Goal: Information Seeking & Learning: Learn about a topic

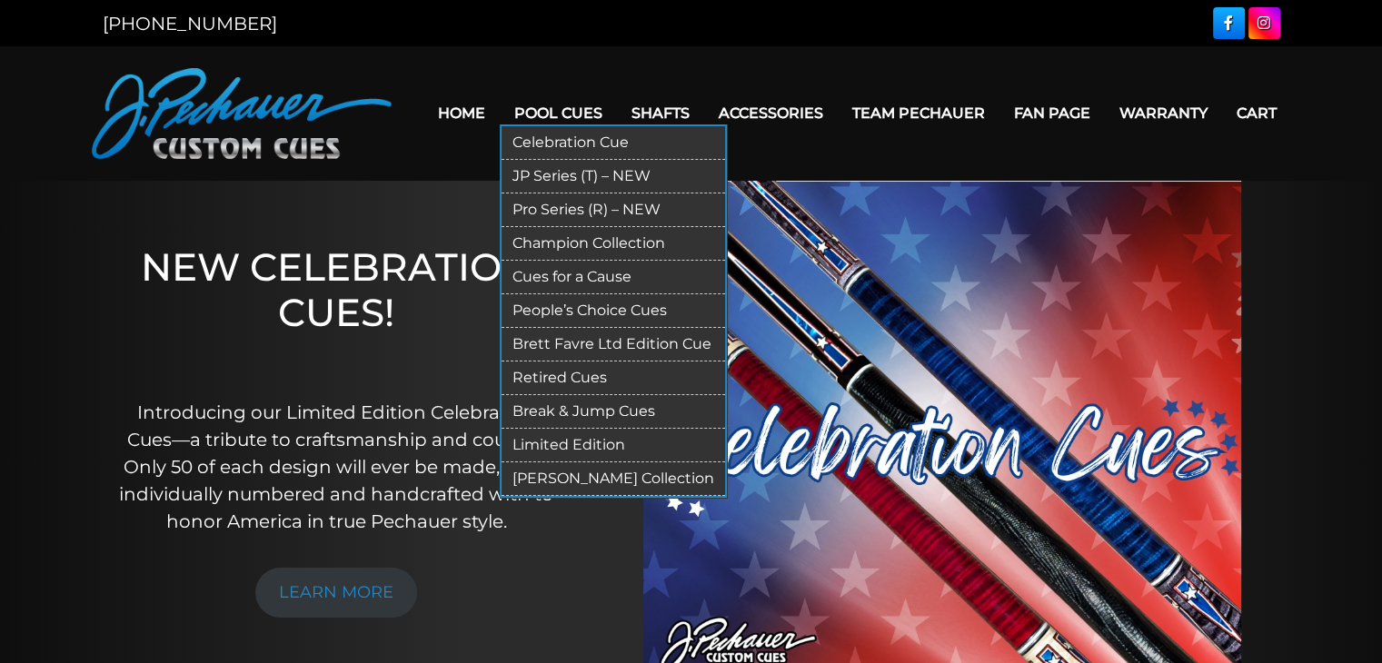
click at [582, 203] on link "Pro Series (R) – NEW" at bounding box center [614, 211] width 224 height 34
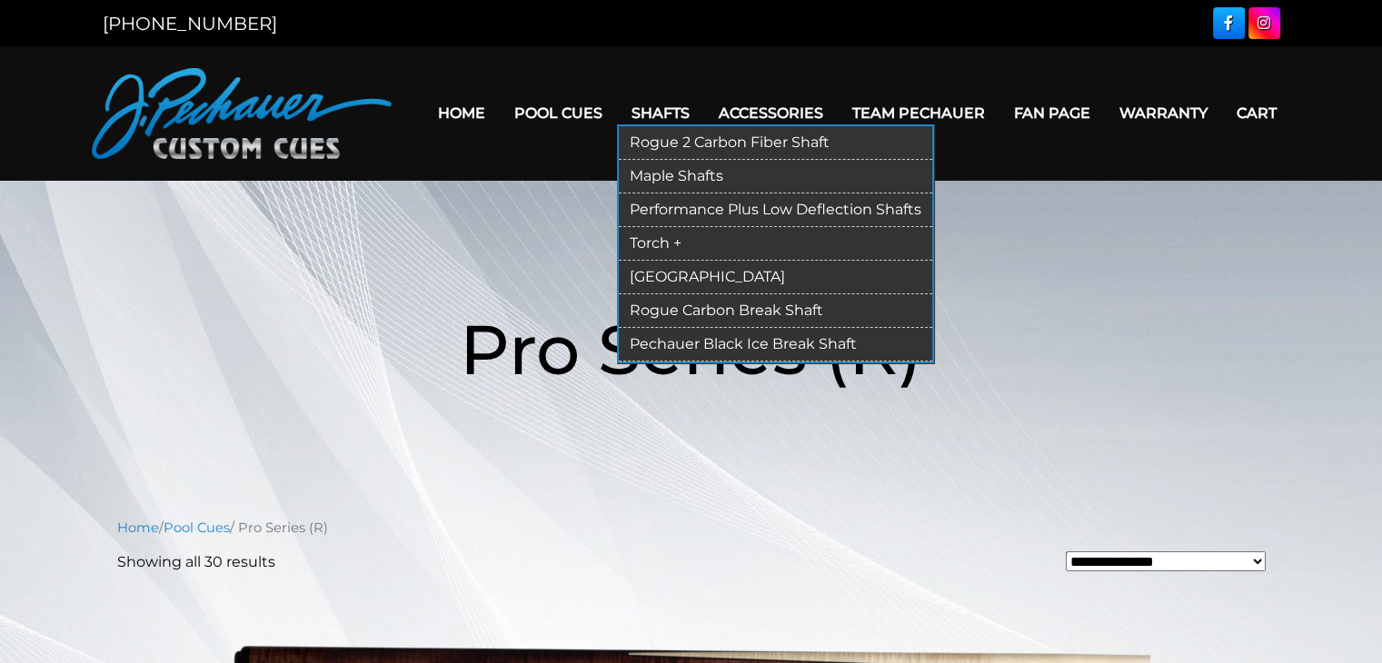
click at [681, 305] on link "Rogue Carbon Break Shaft" at bounding box center [775, 311] width 313 height 34
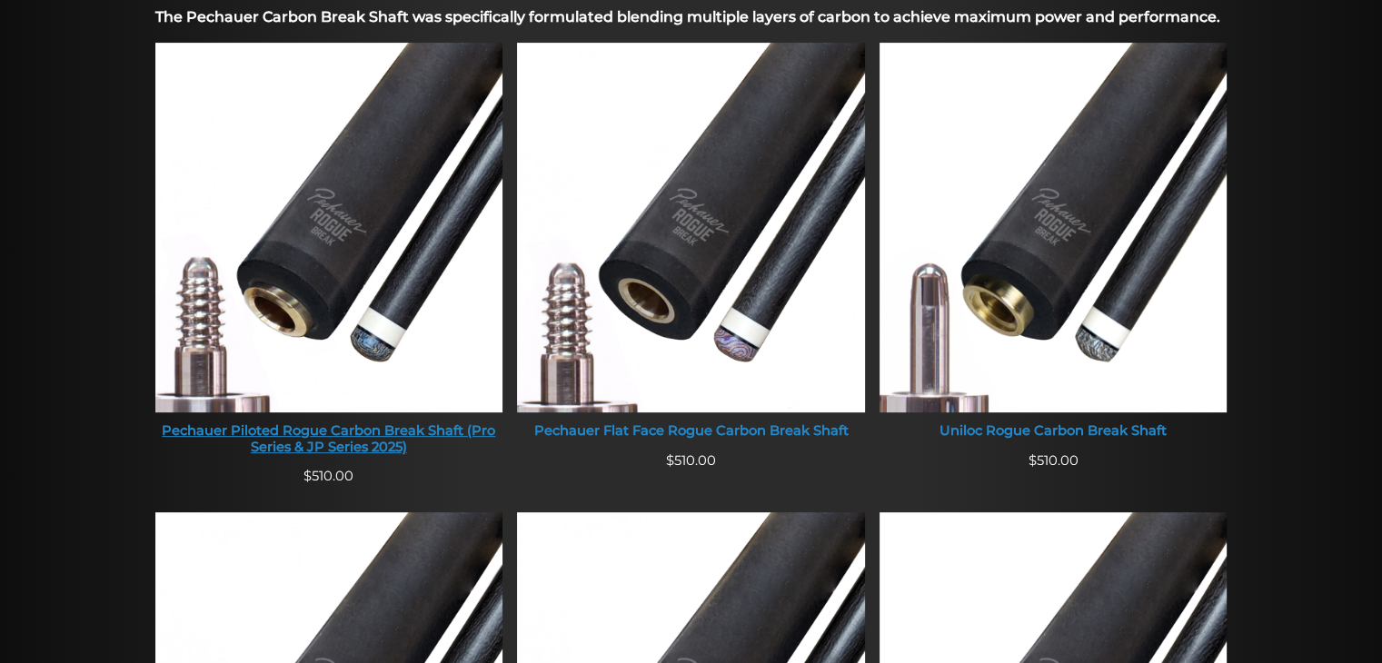
scroll to position [682, 0]
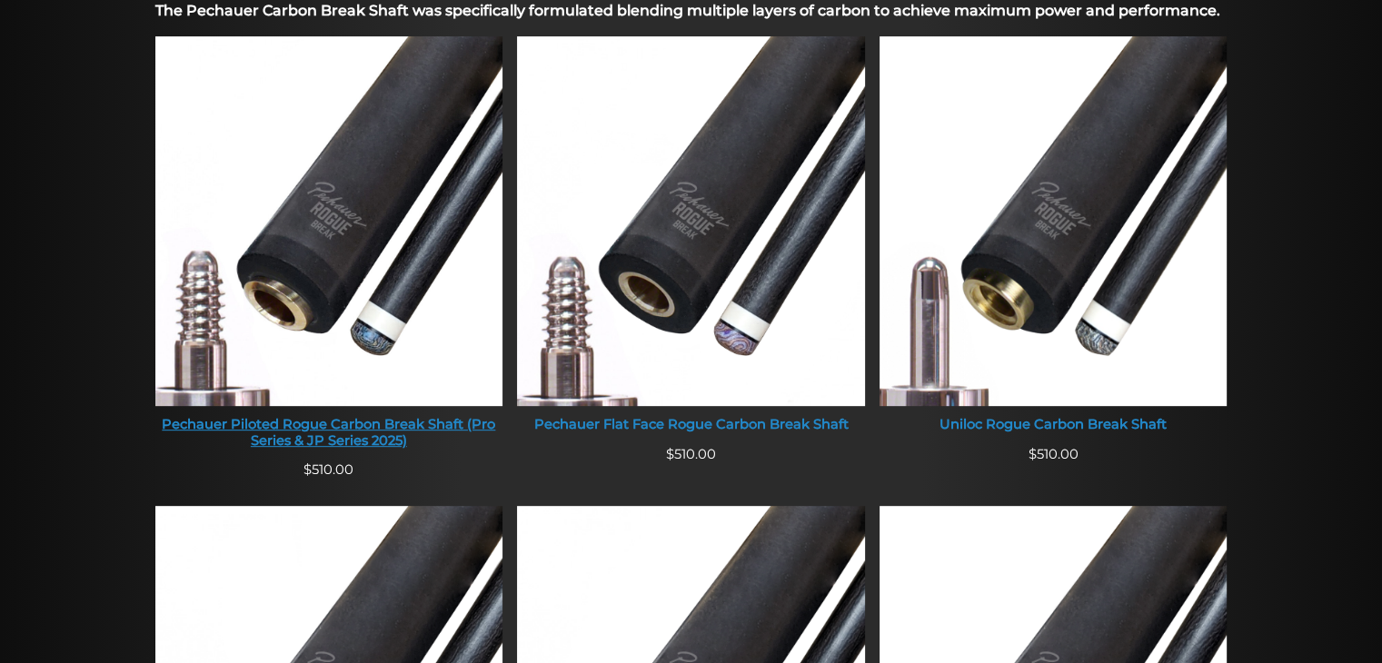
click at [449, 379] on img at bounding box center [329, 221] width 348 height 370
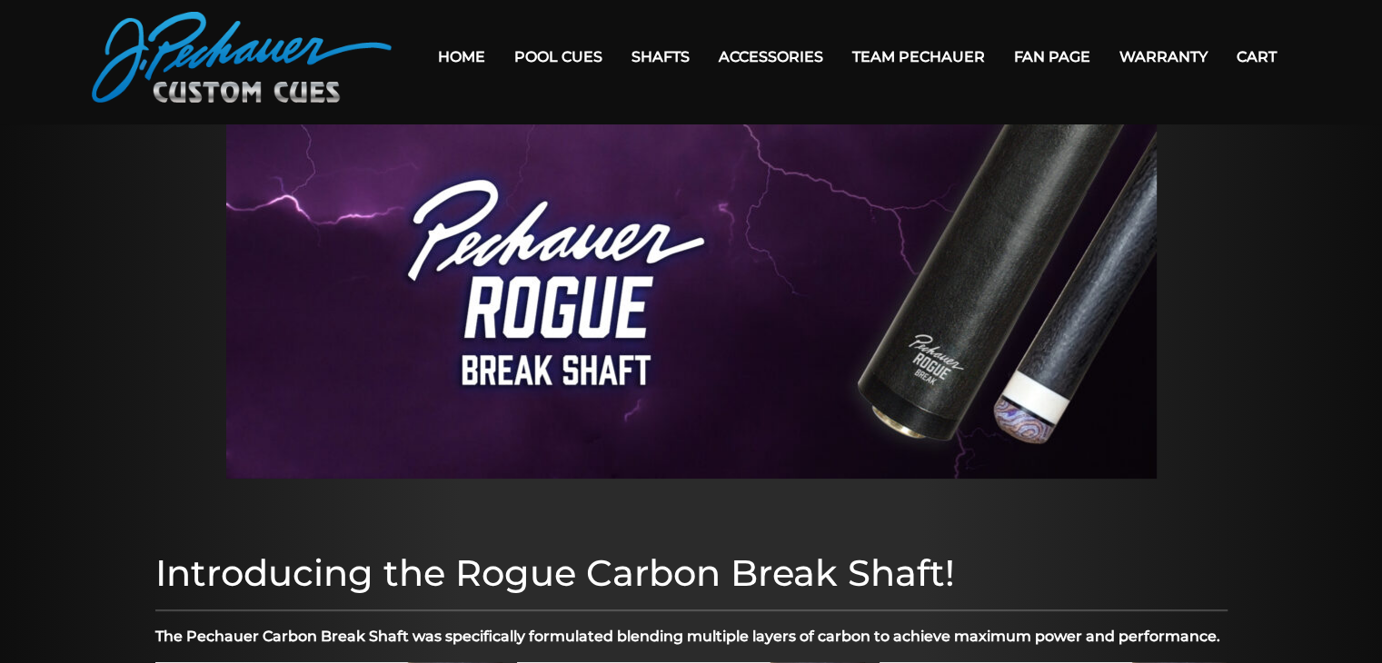
scroll to position [0, 0]
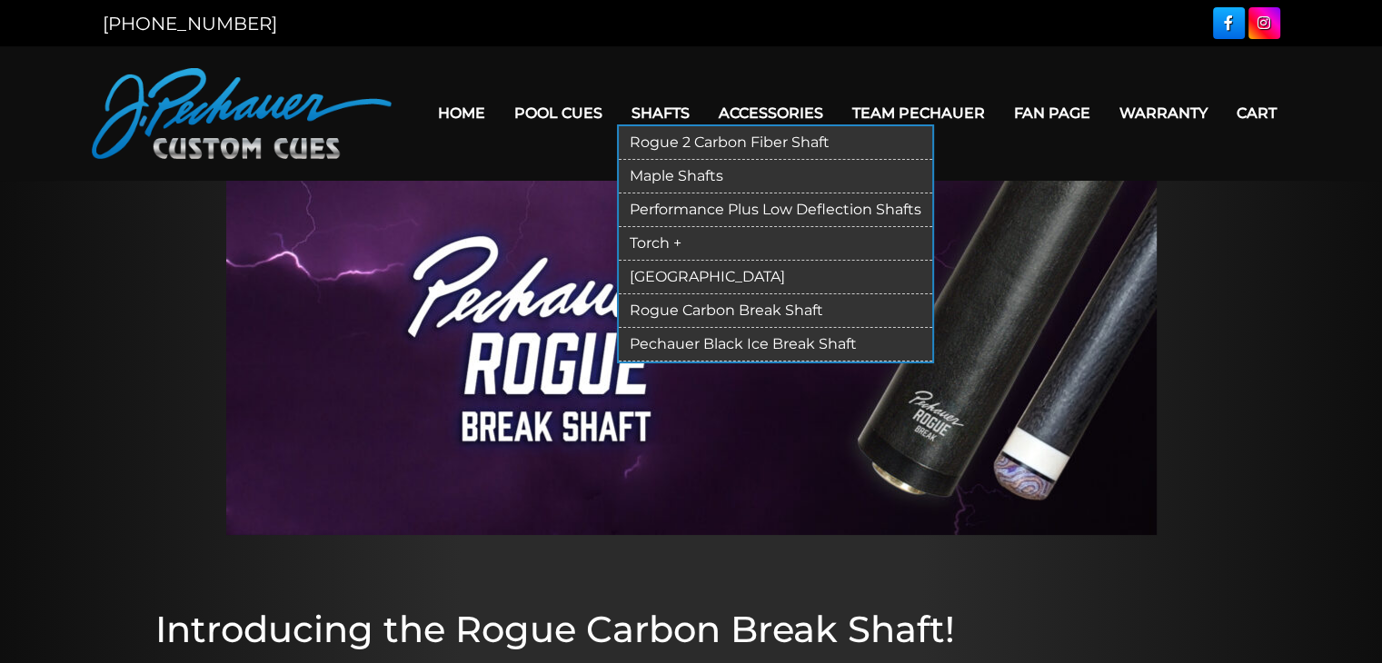
click at [716, 143] on link "Rogue 2 Carbon Fiber Shaft" at bounding box center [775, 143] width 313 height 34
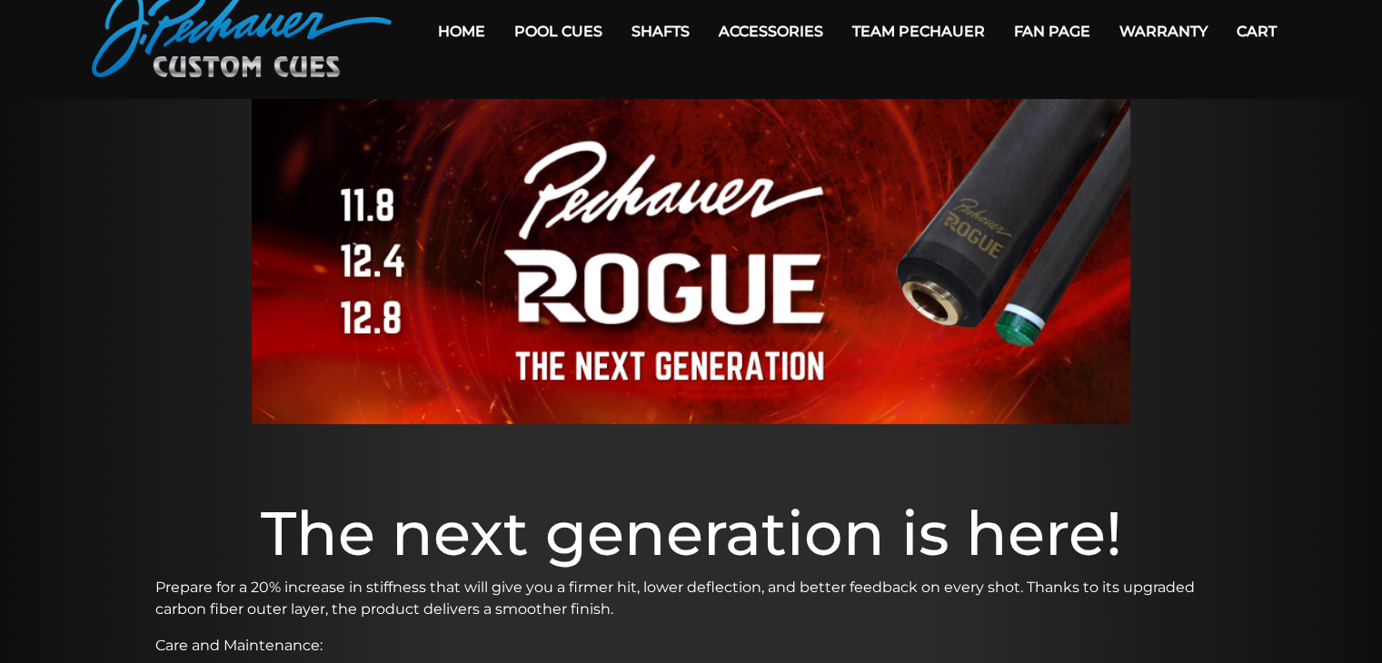
scroll to position [55, 0]
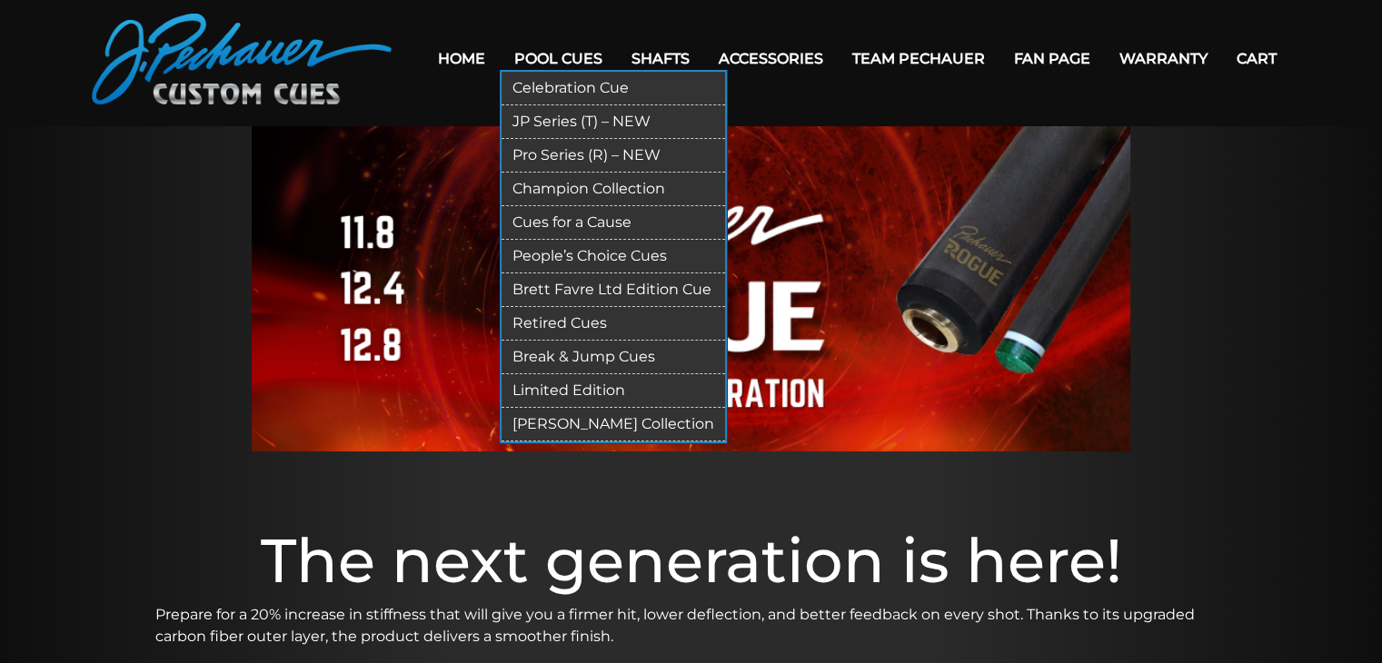
click at [573, 315] on link "Retired Cues" at bounding box center [614, 324] width 224 height 34
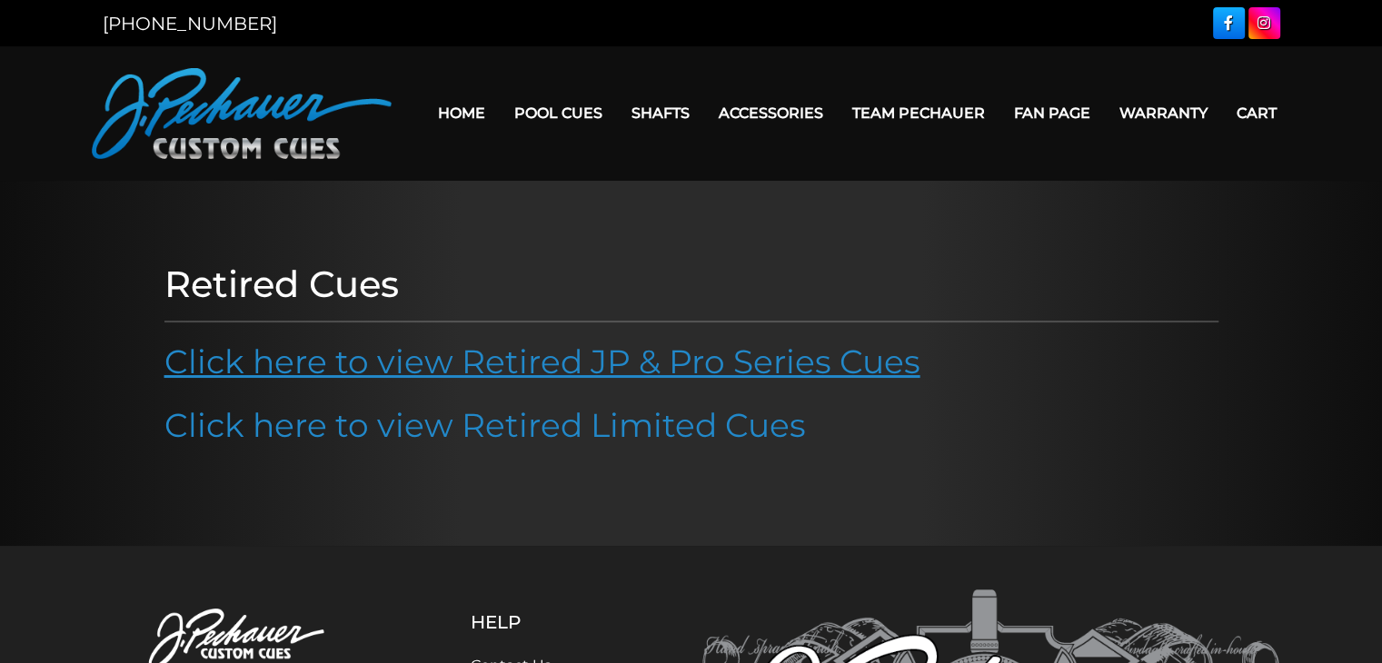
click at [351, 363] on link "Click here to view Retired JP & Pro Series Cues" at bounding box center [542, 362] width 756 height 40
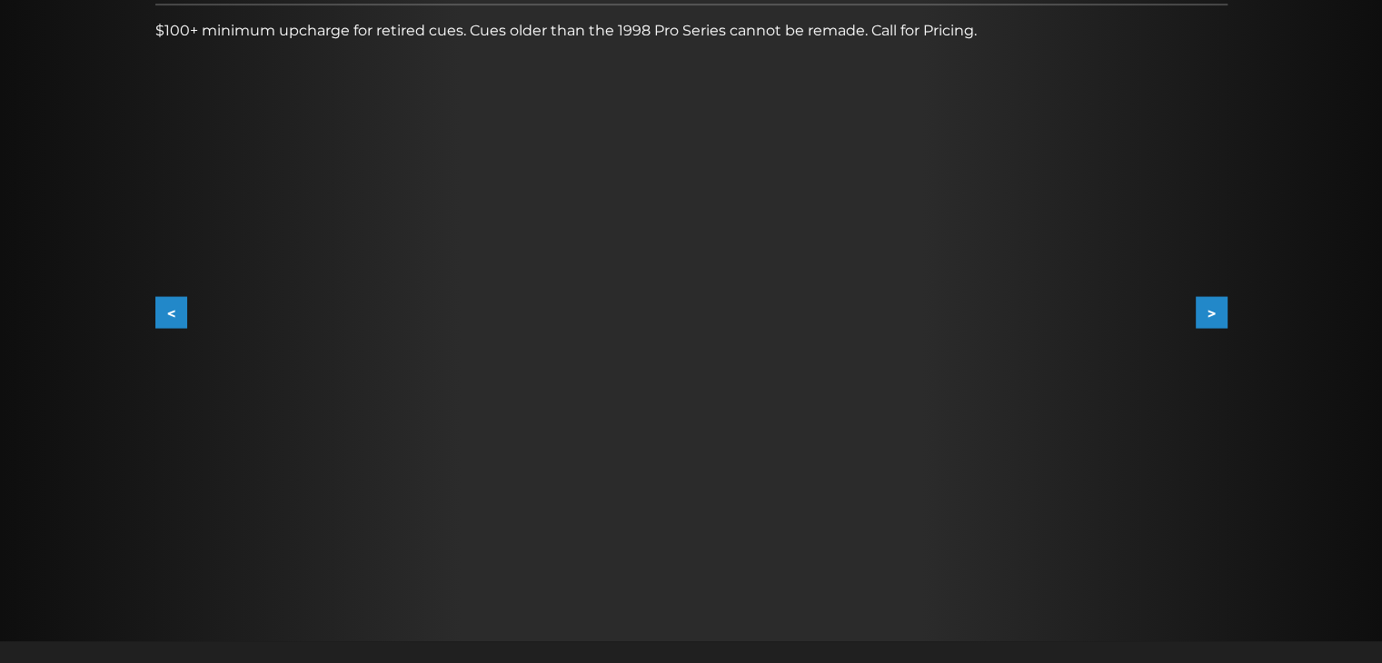
scroll to position [301, 0]
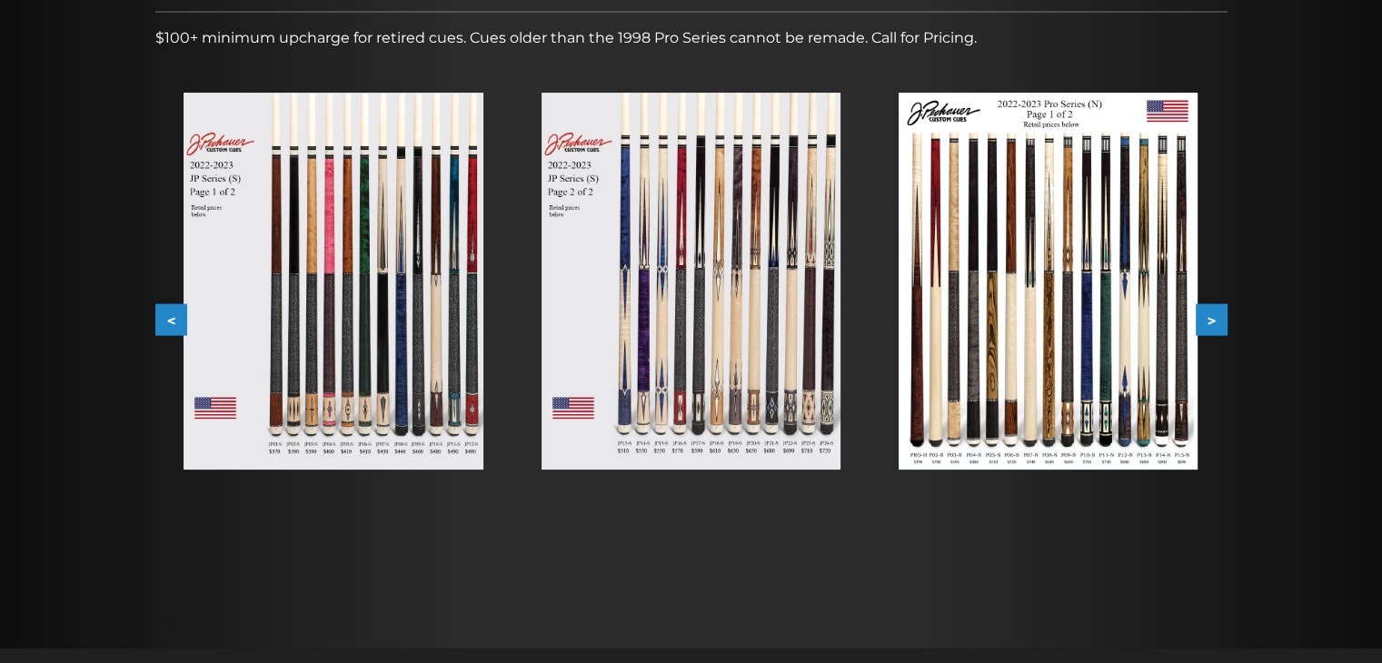
click at [1204, 316] on button ">" at bounding box center [1212, 320] width 32 height 32
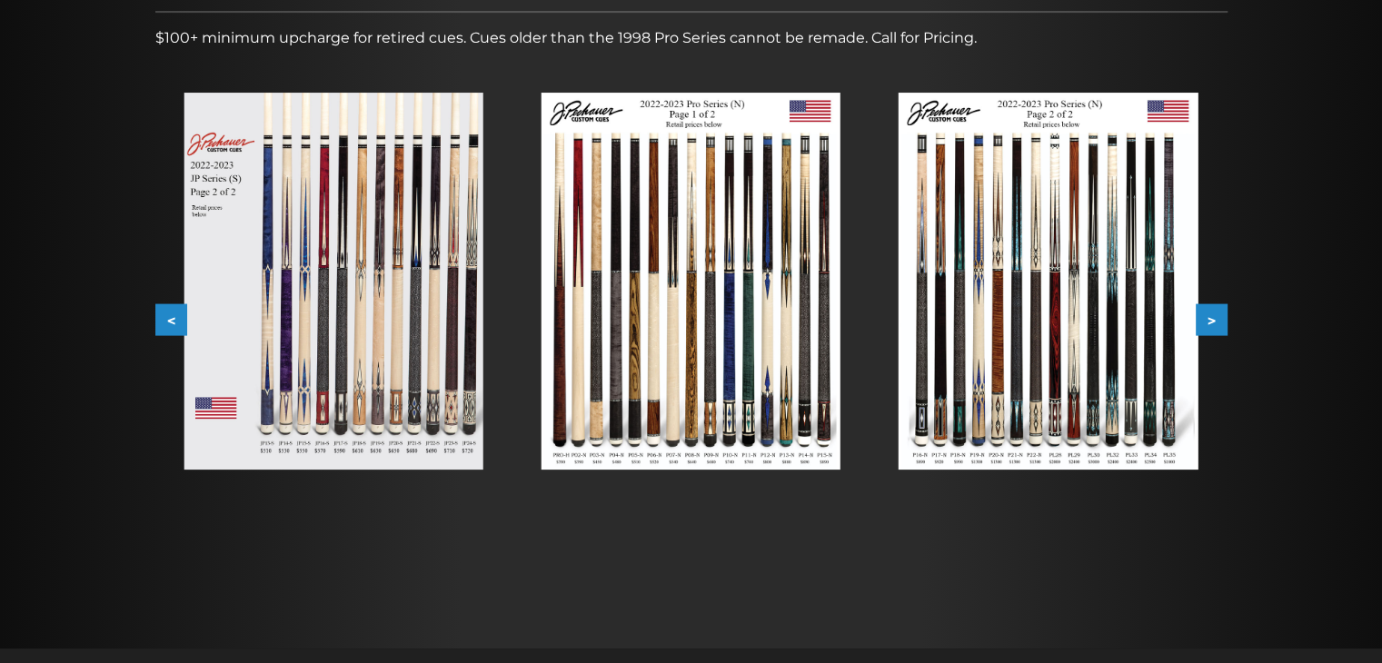
click at [1204, 316] on button ">" at bounding box center [1212, 320] width 32 height 32
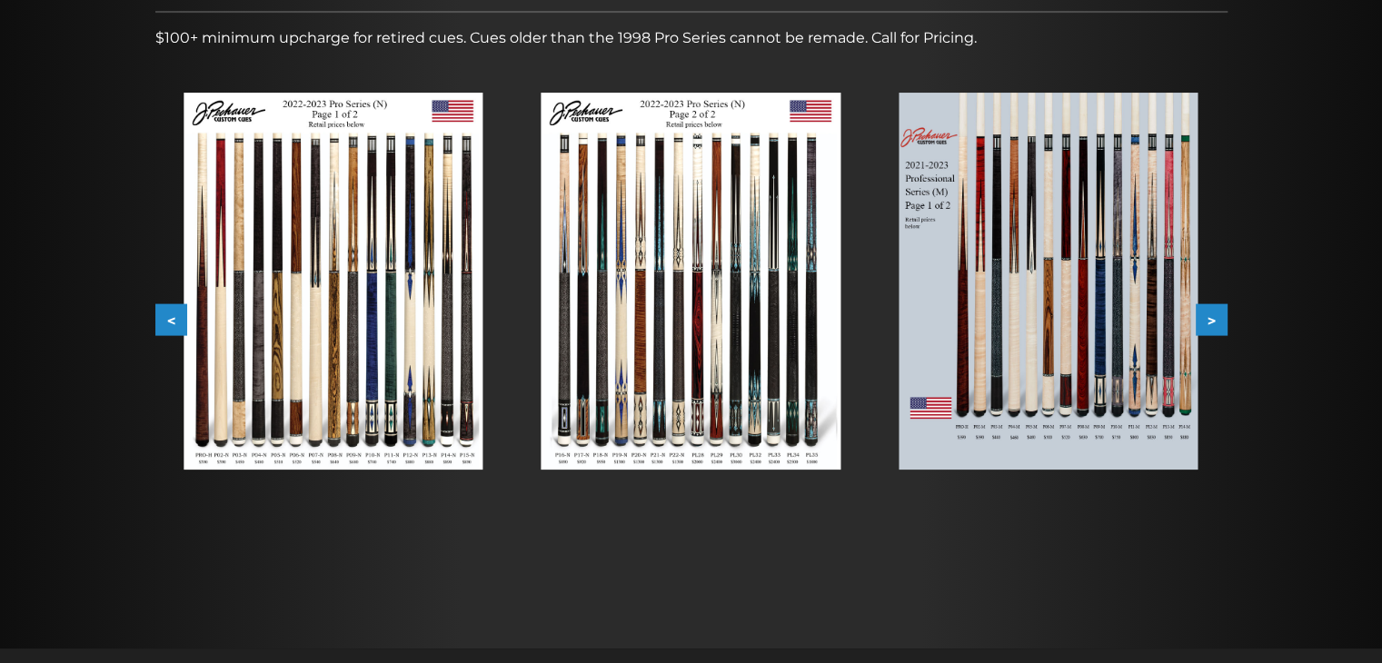
click at [1204, 316] on button ">" at bounding box center [1212, 320] width 32 height 32
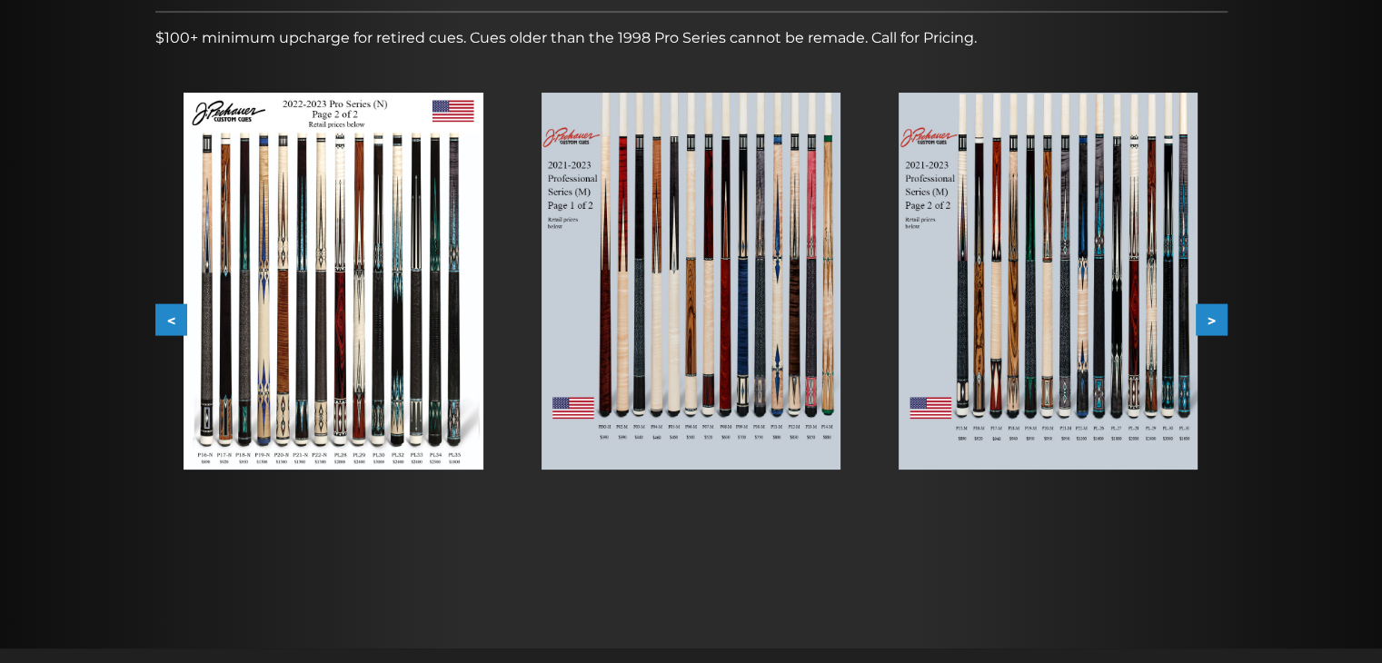
click at [1204, 316] on button ">" at bounding box center [1212, 320] width 32 height 32
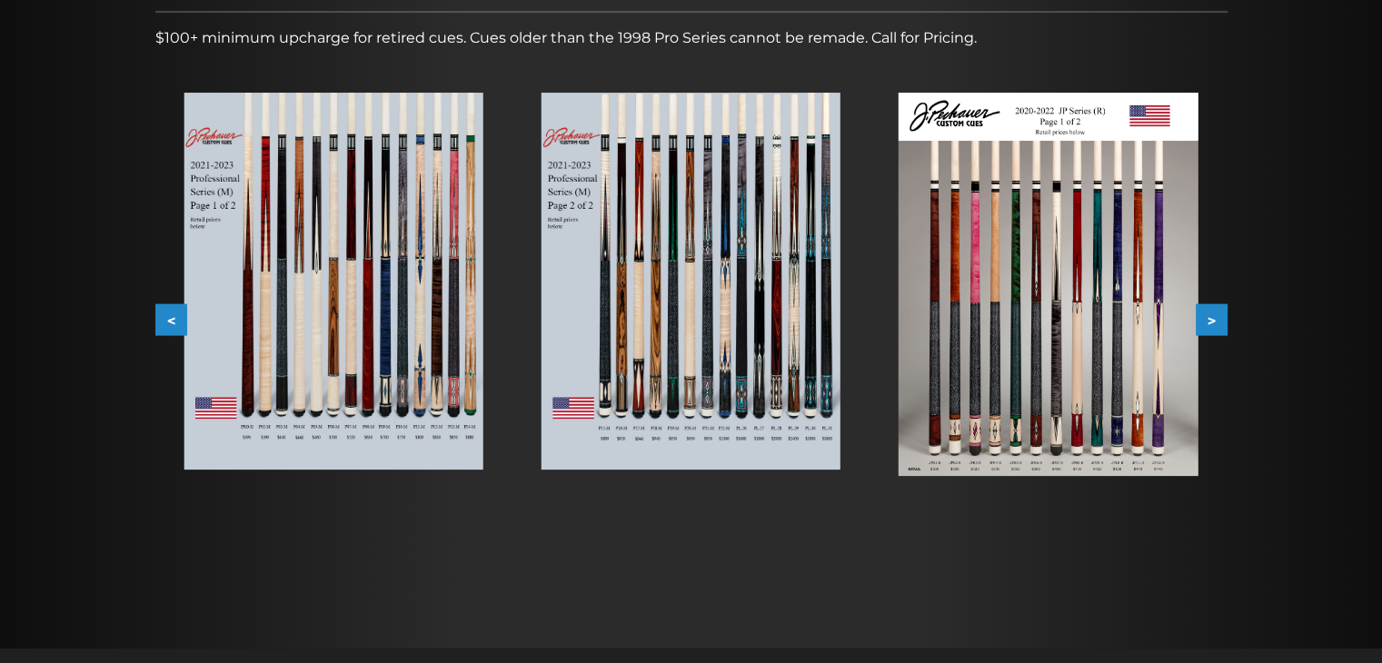
click at [1204, 316] on button ">" at bounding box center [1212, 320] width 32 height 32
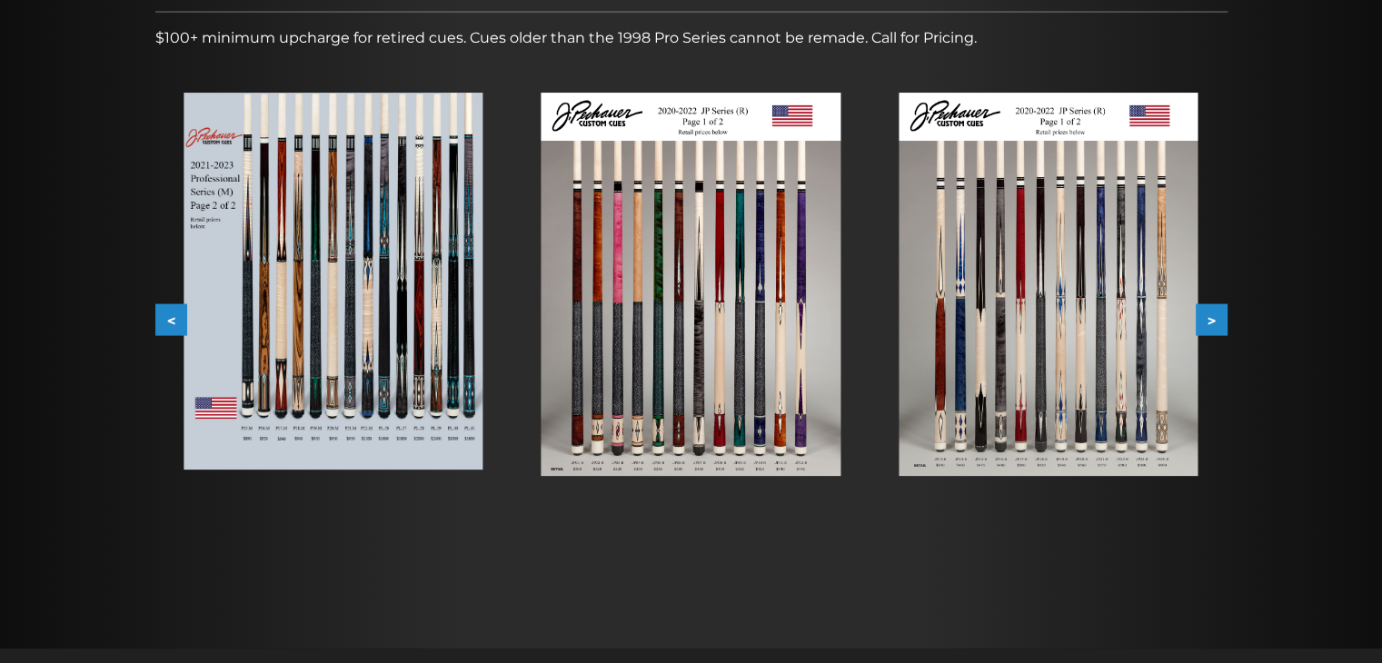
click at [1204, 316] on button ">" at bounding box center [1212, 320] width 32 height 32
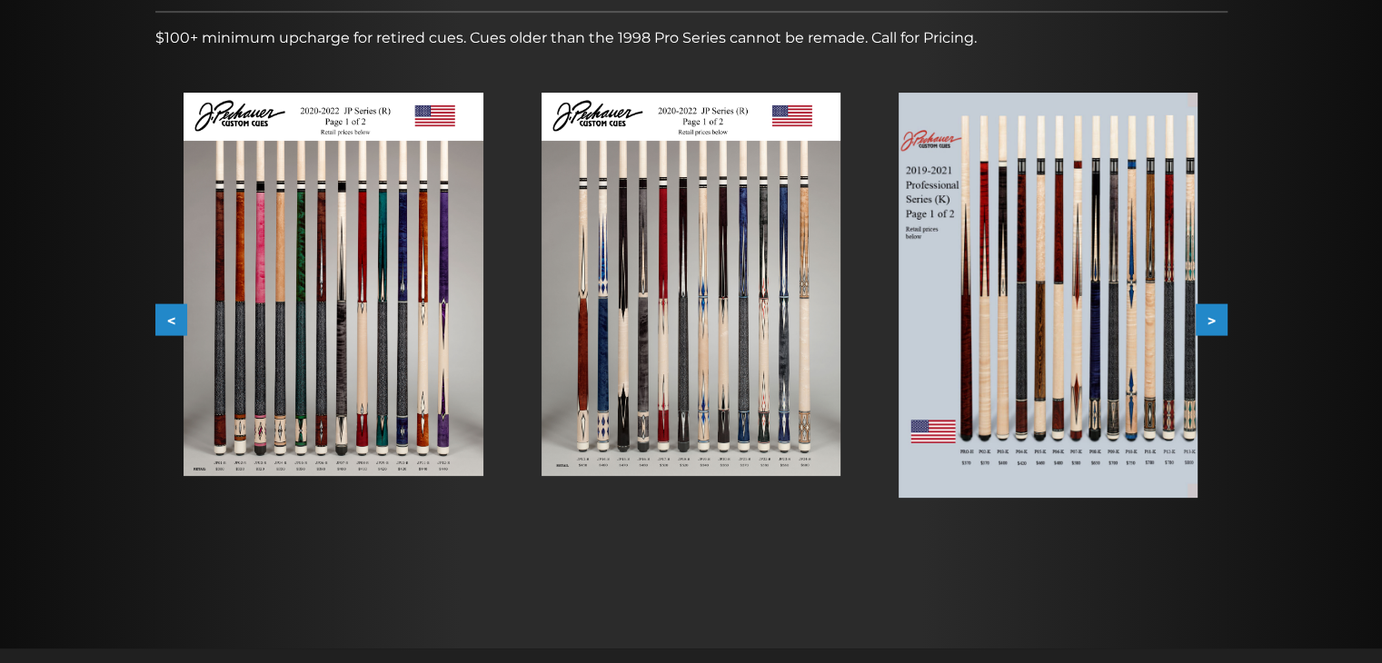
click at [1204, 316] on button ">" at bounding box center [1212, 320] width 32 height 32
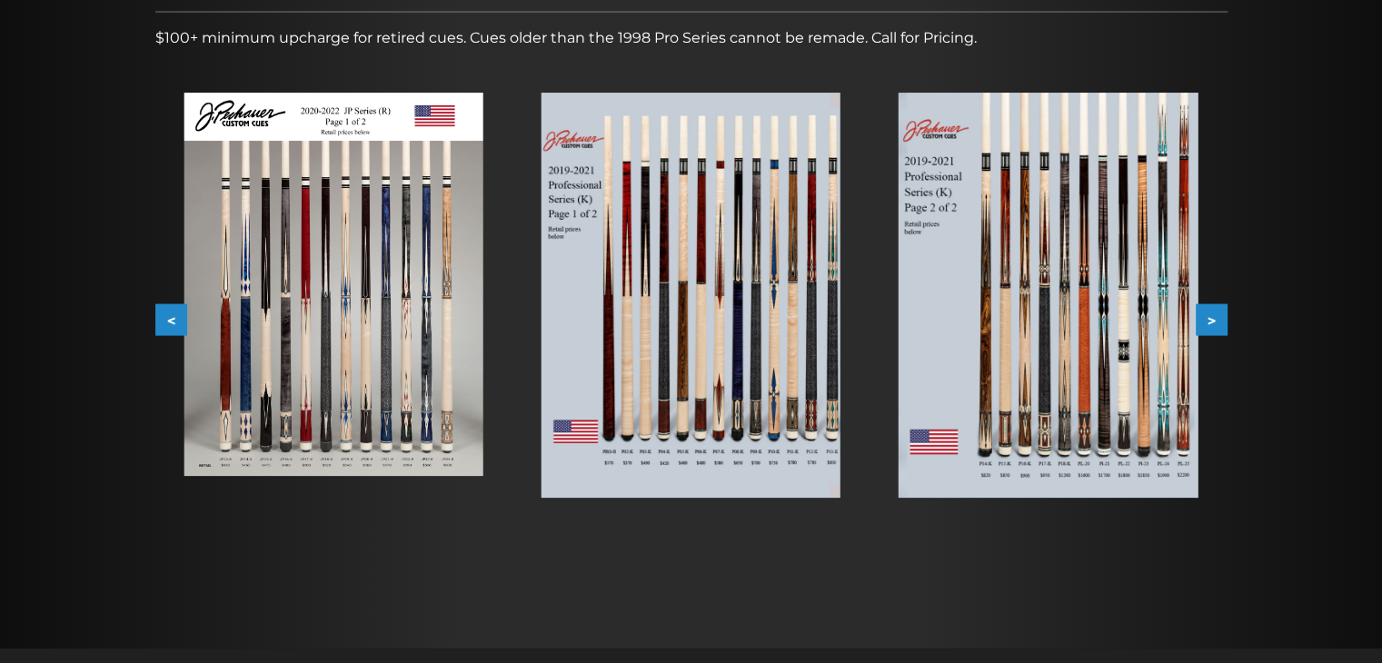
click at [1204, 316] on button ">" at bounding box center [1212, 320] width 32 height 32
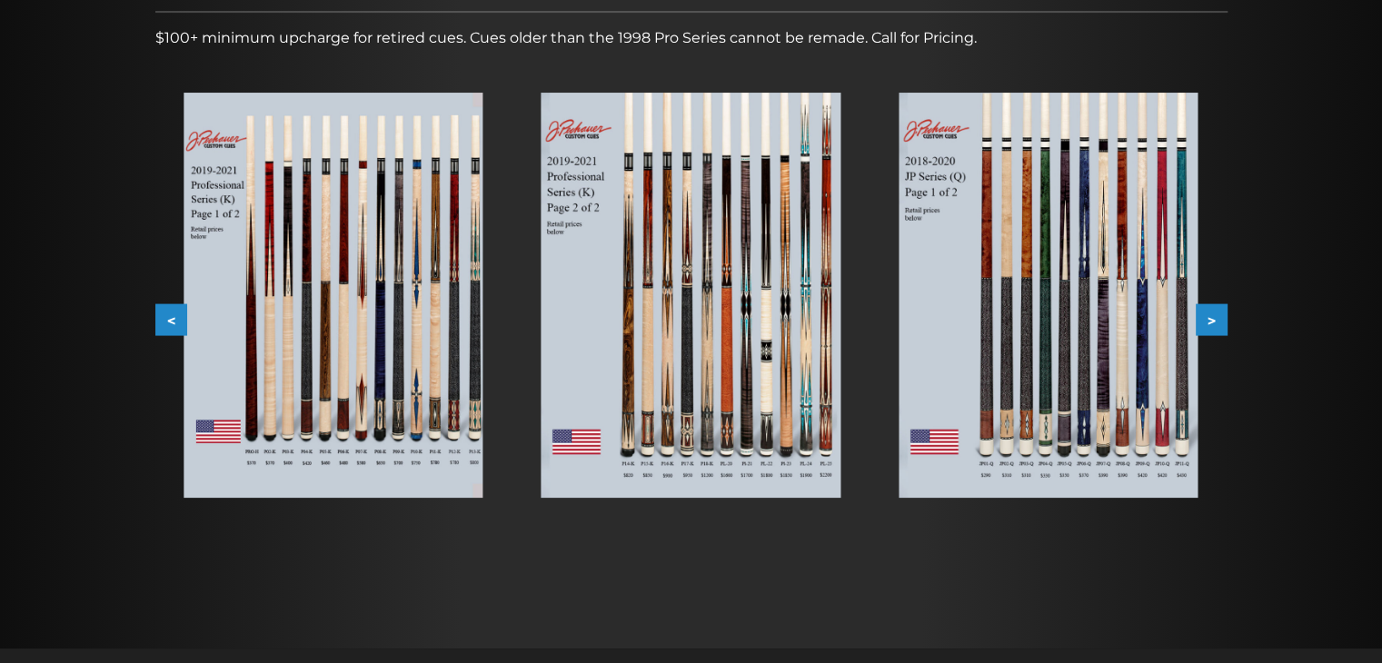
click at [1204, 316] on button ">" at bounding box center [1212, 320] width 32 height 32
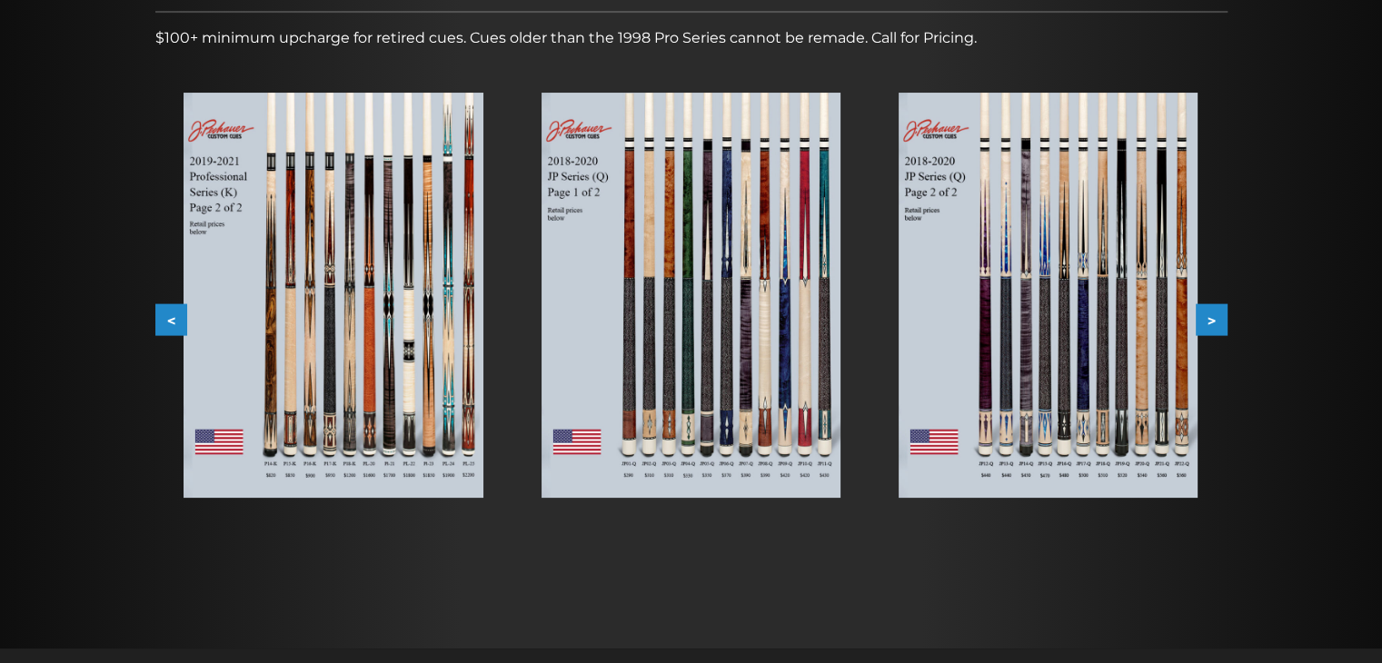
click at [1207, 317] on button ">" at bounding box center [1212, 320] width 32 height 32
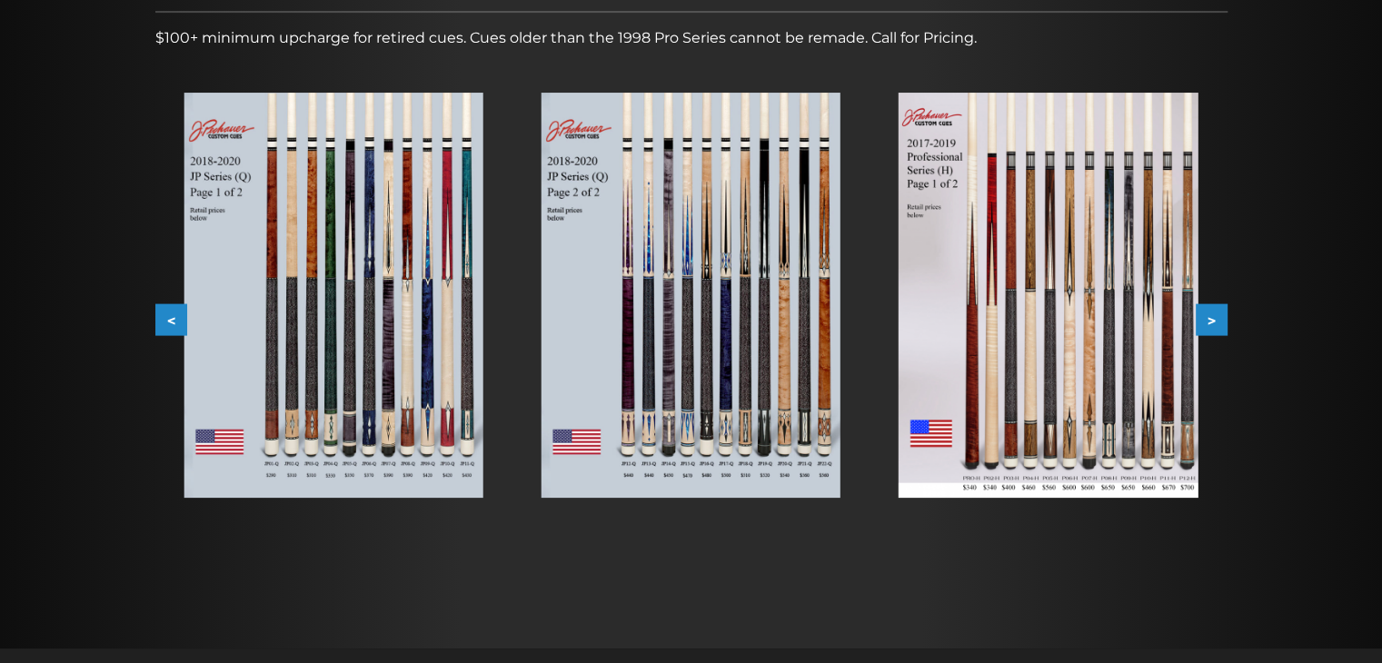
click at [1207, 317] on button ">" at bounding box center [1212, 320] width 32 height 32
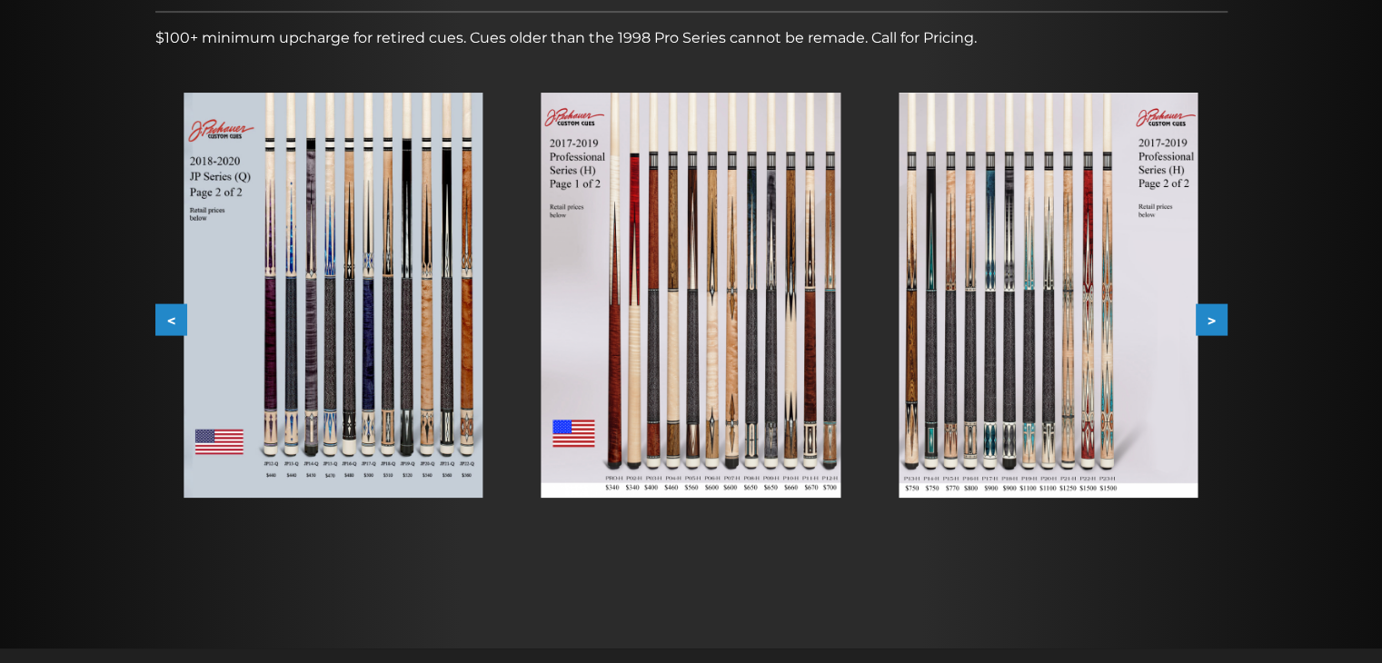
click at [942, 351] on img at bounding box center [1048, 295] width 299 height 405
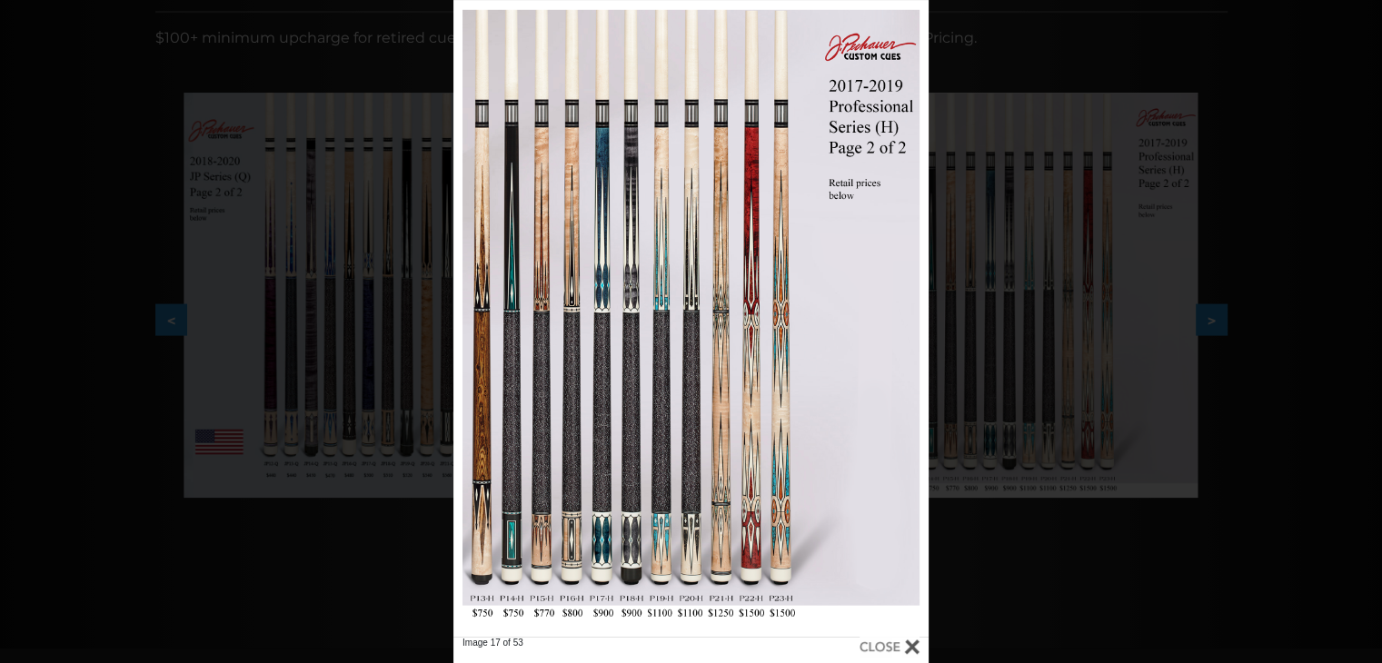
click at [905, 643] on div at bounding box center [890, 647] width 60 height 20
